Goal: Navigation & Orientation: Find specific page/section

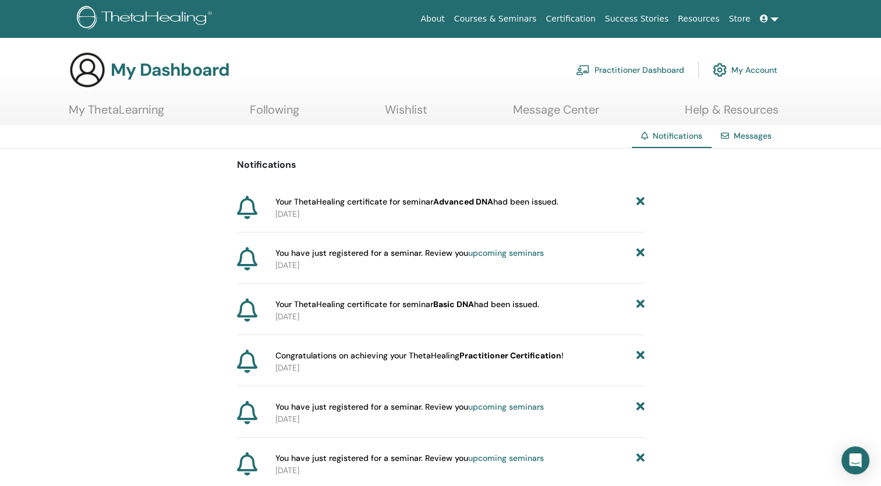
click at [774, 20] on link at bounding box center [769, 19] width 28 height 22
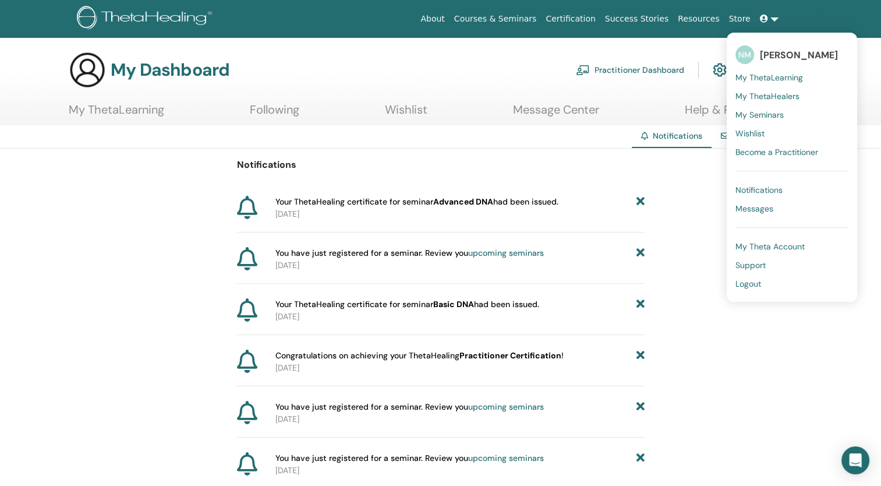
click at [760, 124] on link "Wishlist" at bounding box center [792, 133] width 113 height 19
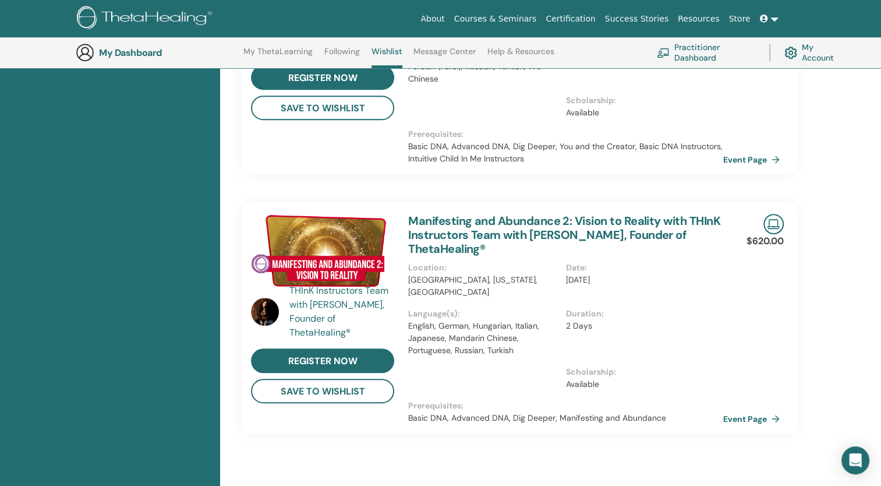
scroll to position [792, 0]
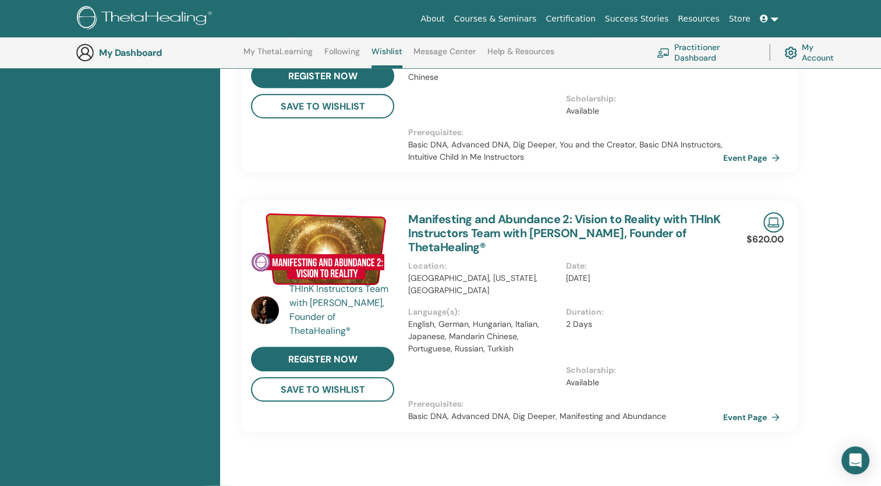
click at [277, 53] on link "My ThetaLearning" at bounding box center [277, 56] width 69 height 19
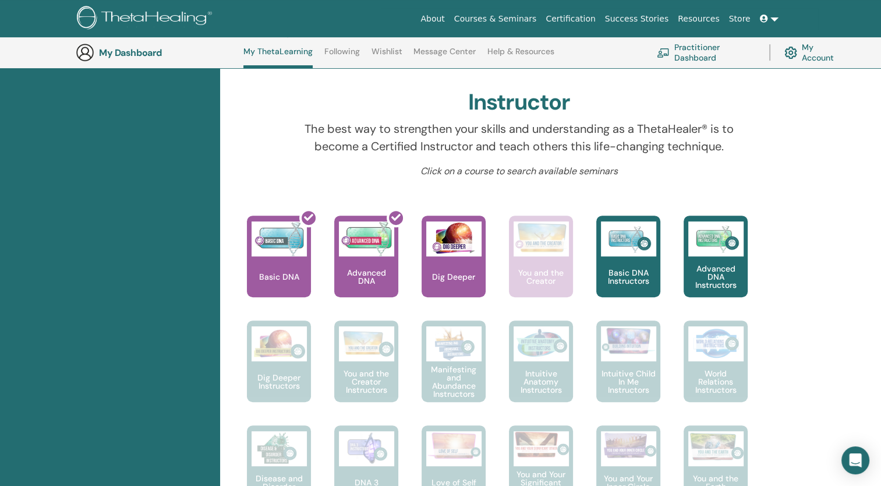
scroll to position [342, 0]
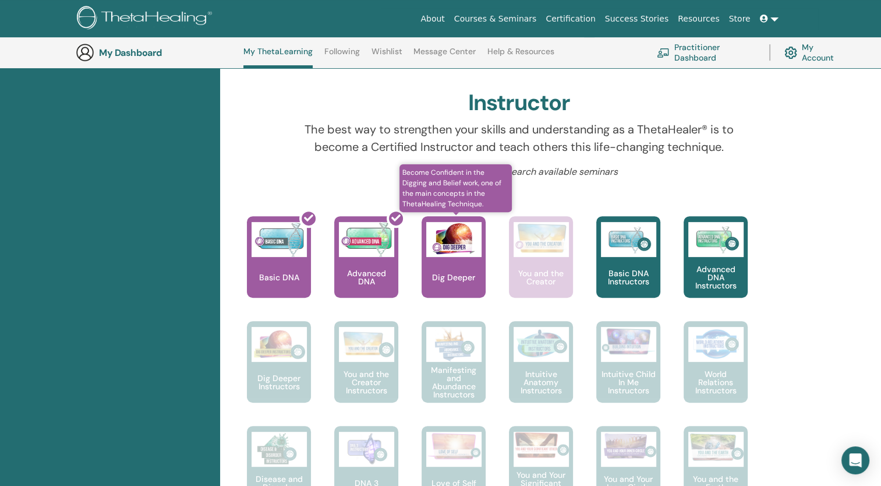
click at [461, 265] on div "Dig Deeper" at bounding box center [454, 257] width 64 height 82
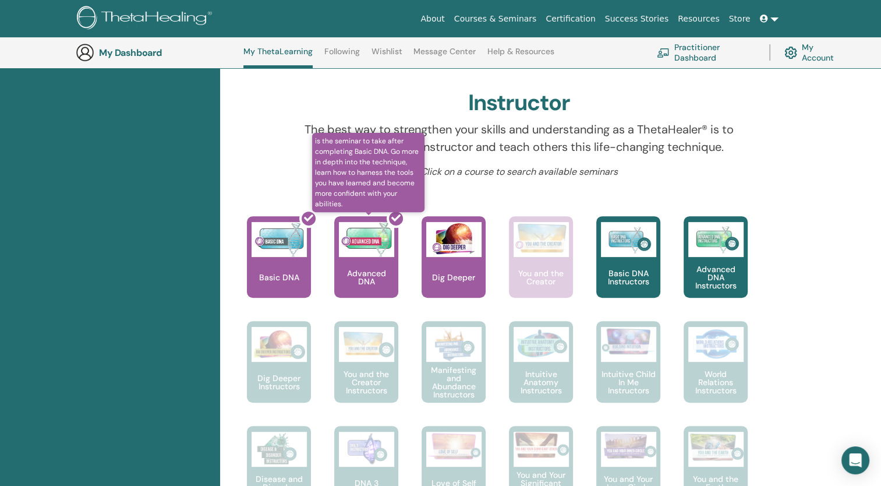
click at [368, 267] on div at bounding box center [373, 261] width 64 height 105
